Goal: Check status: Check status

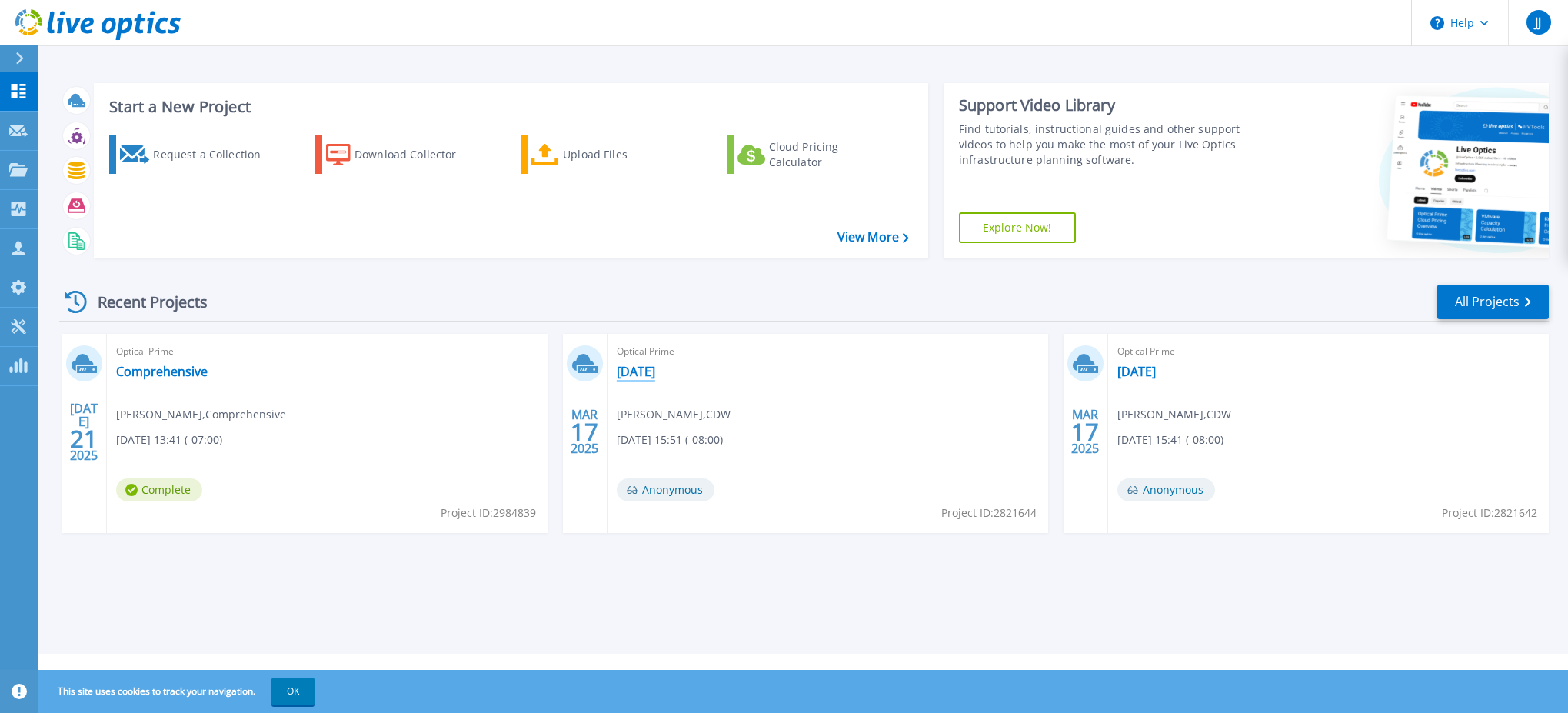
click at [655, 377] on link "[DATE]" at bounding box center [636, 371] width 38 height 15
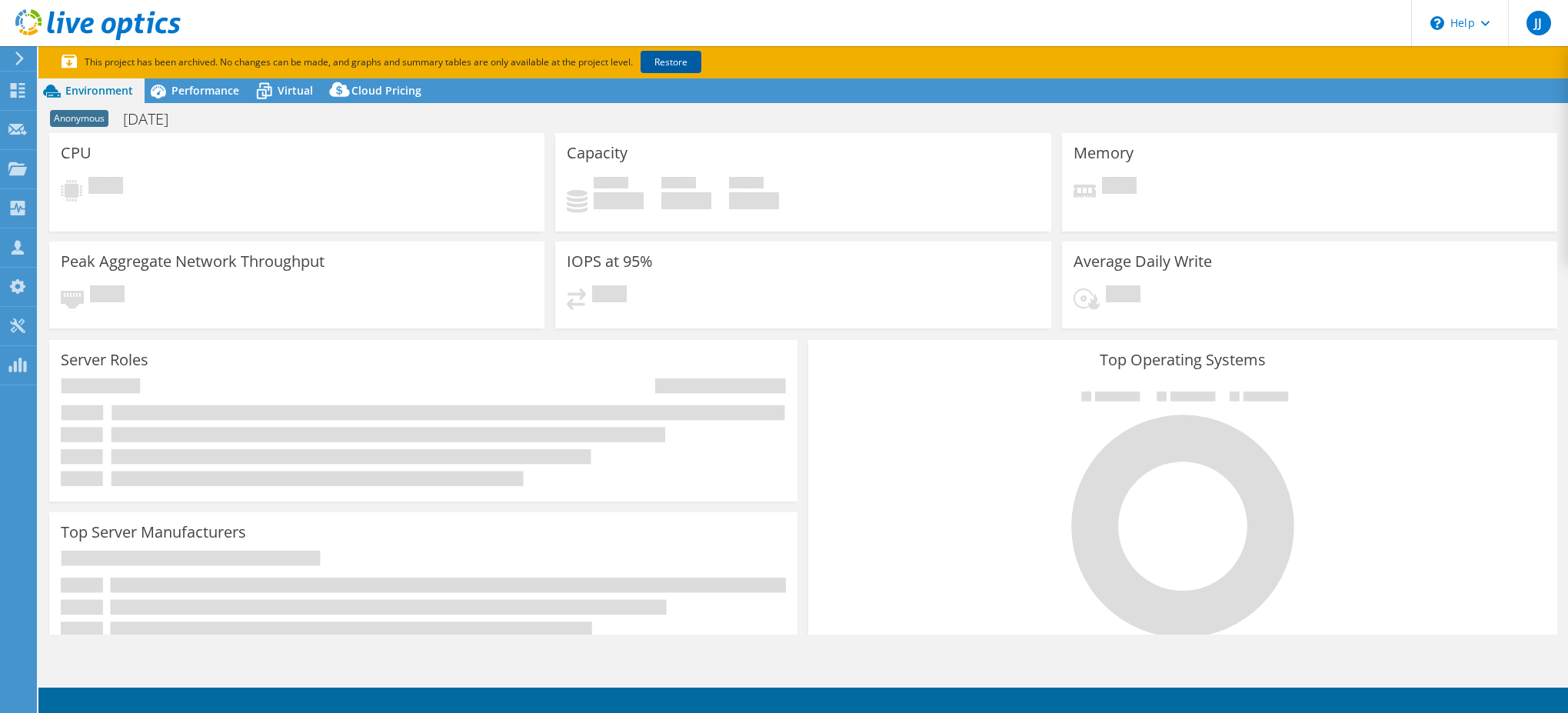
click at [685, 64] on link "Restore" at bounding box center [671, 62] width 61 height 22
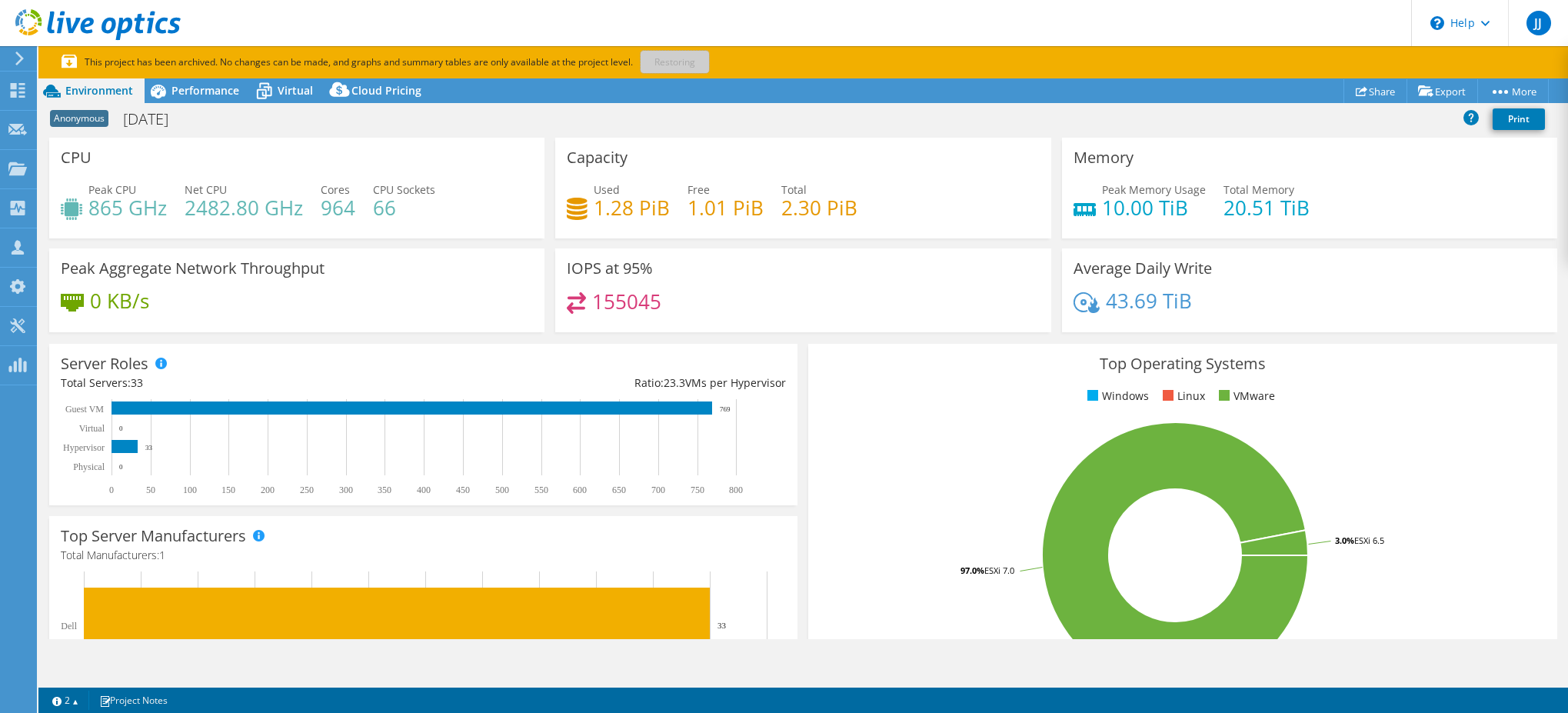
select select "USD"
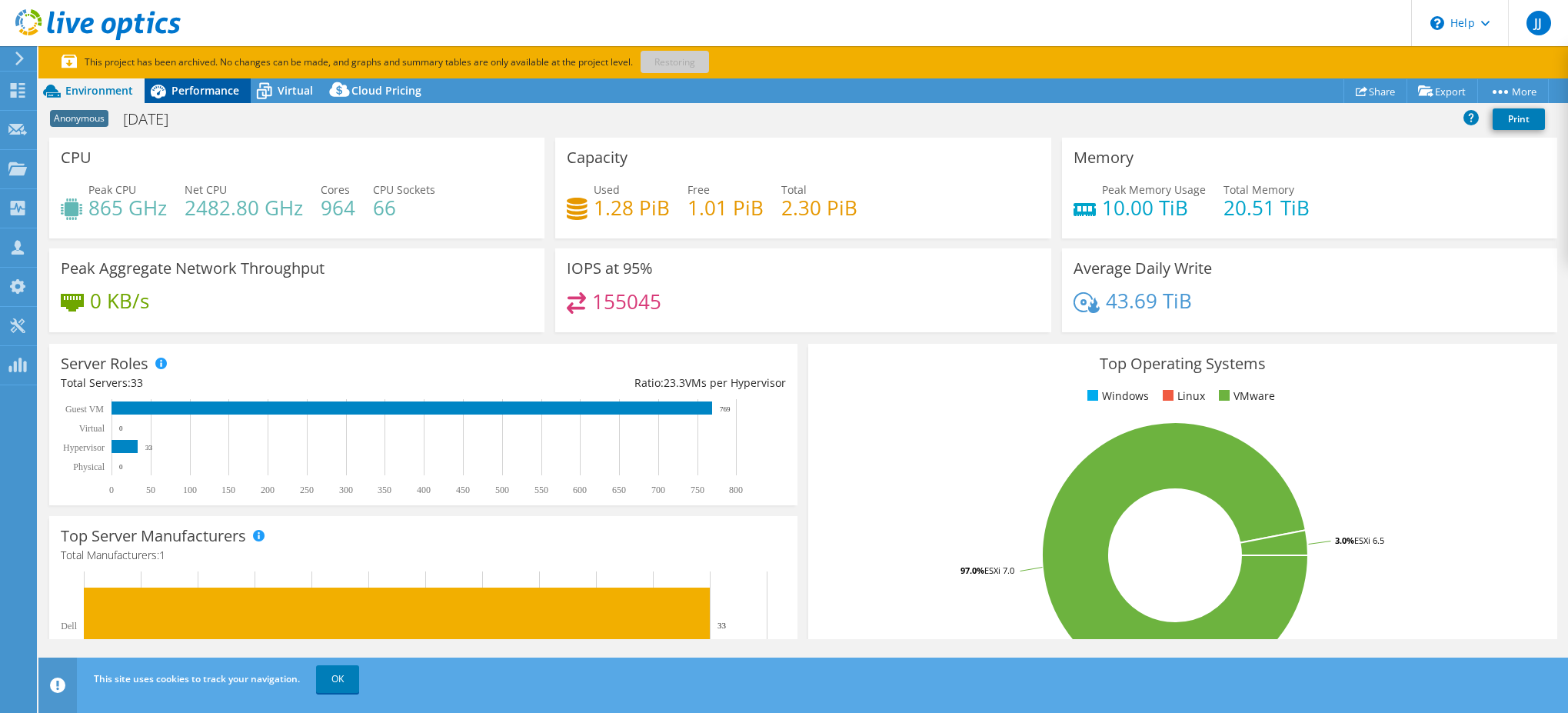
click at [209, 88] on span "Performance" at bounding box center [205, 89] width 67 height 14
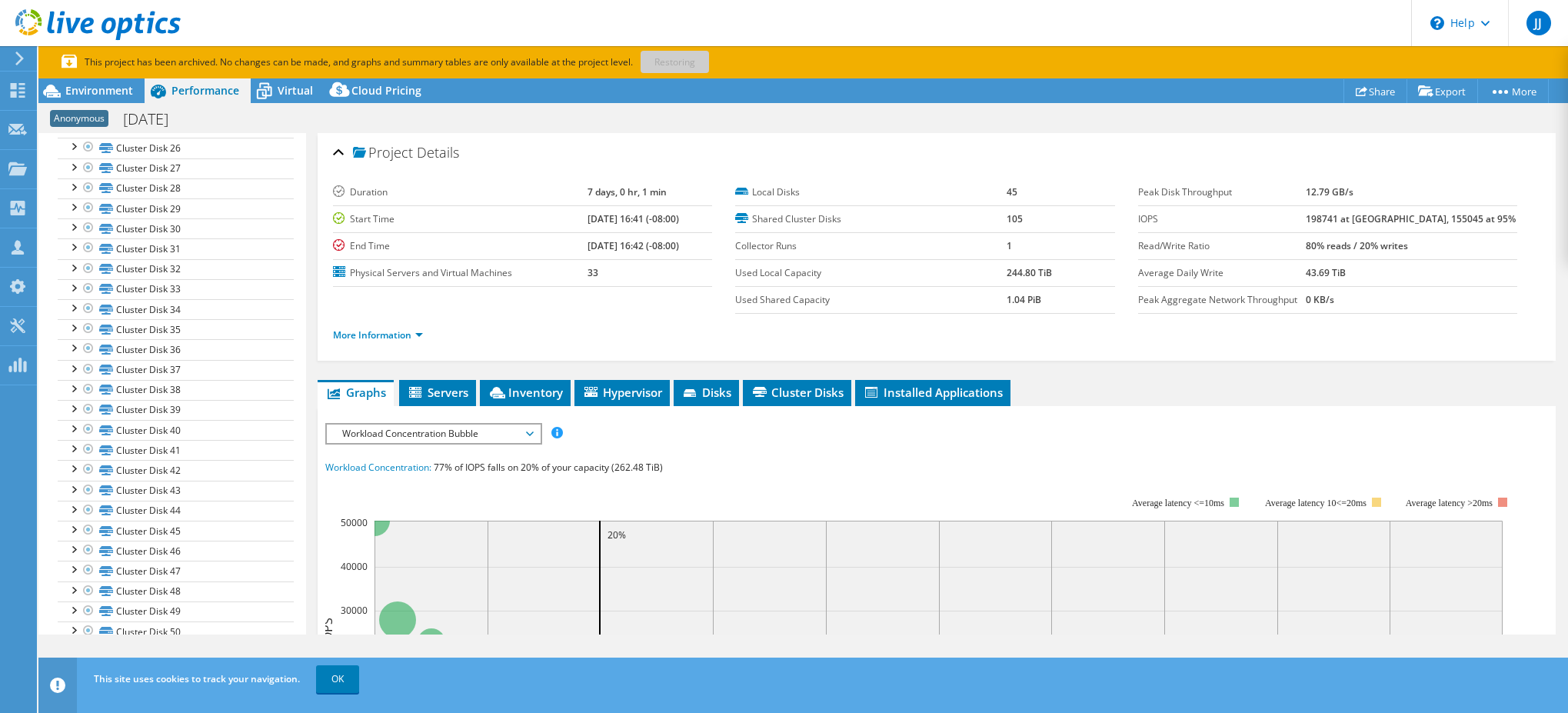
scroll to position [846, 0]
click at [289, 93] on span "Virtual" at bounding box center [296, 89] width 36 height 14
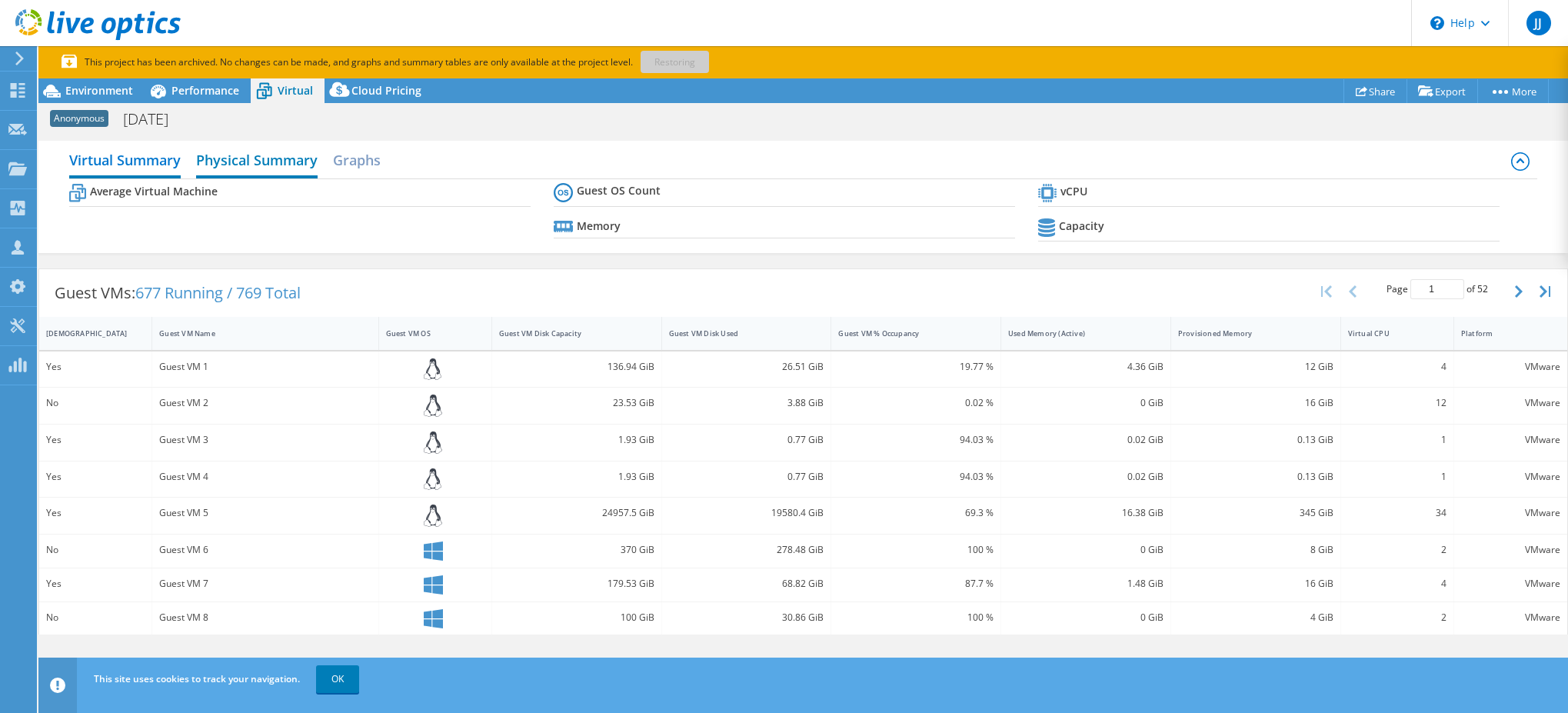
click at [251, 162] on h2 "Physical Summary" at bounding box center [257, 162] width 122 height 34
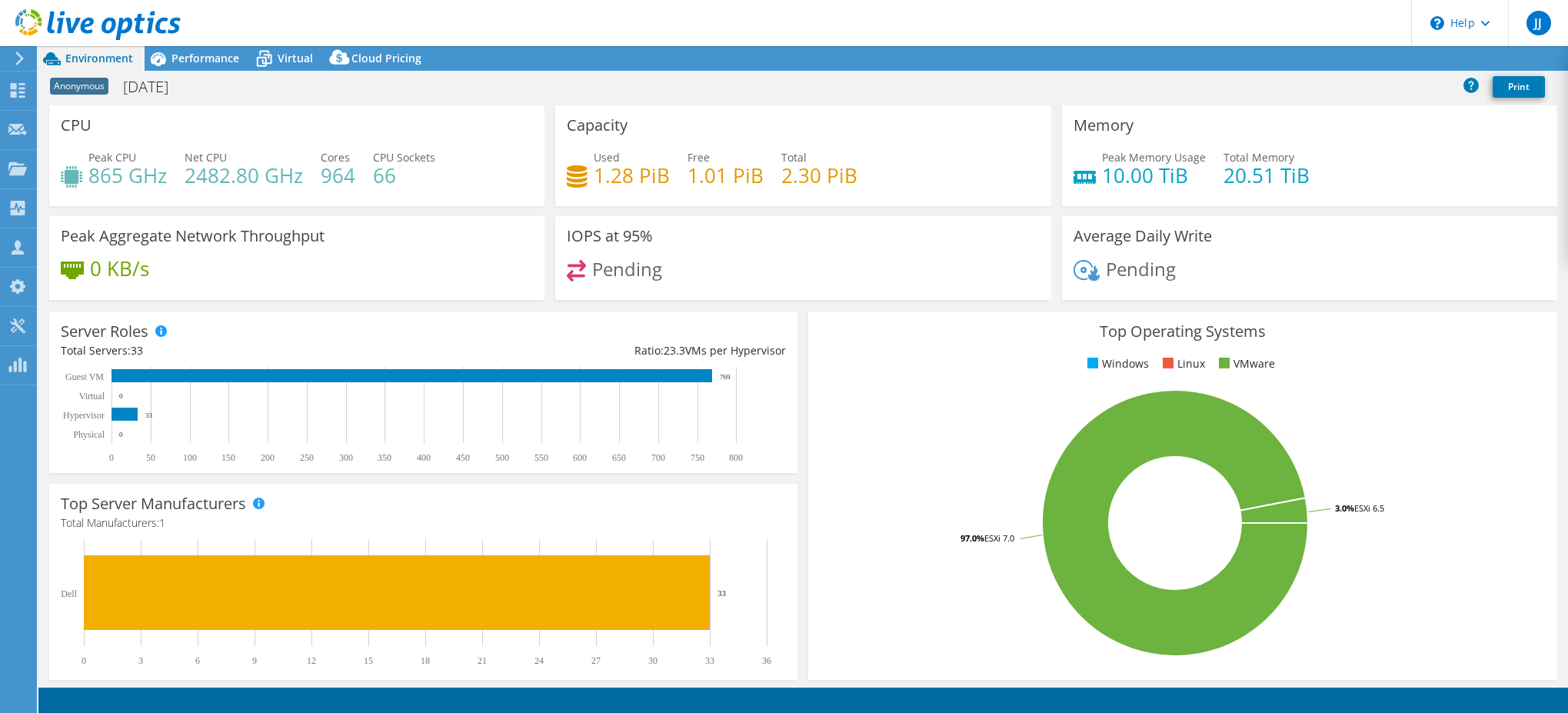
select select "USD"
